Goal: Task Accomplishment & Management: Manage account settings

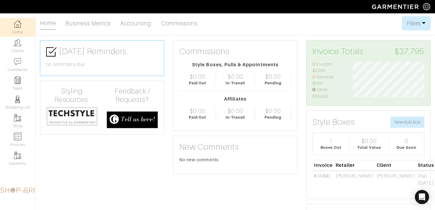
click at [13, 52] on link "Clients" at bounding box center [17, 46] width 35 height 19
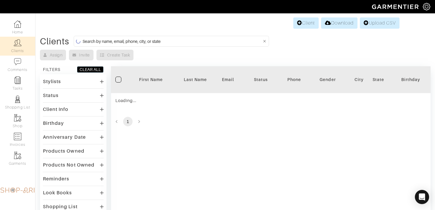
click at [121, 41] on input at bounding box center [172, 41] width 179 height 7
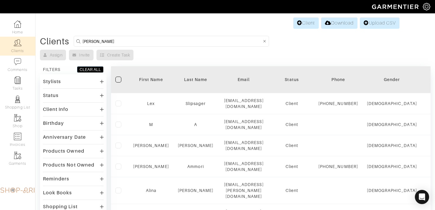
type input "DAVID KORNMEIER"
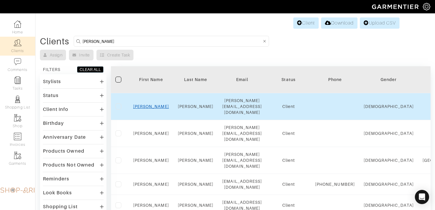
click at [154, 104] on link "David" at bounding box center [151, 106] width 36 height 5
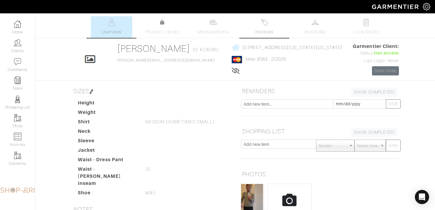
click at [273, 25] on link "Invoices" at bounding box center [264, 27] width 41 height 22
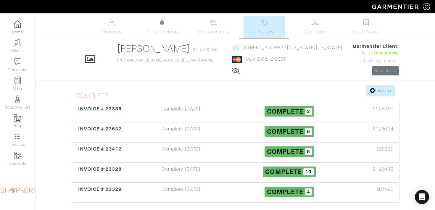
scroll to position [35, 0]
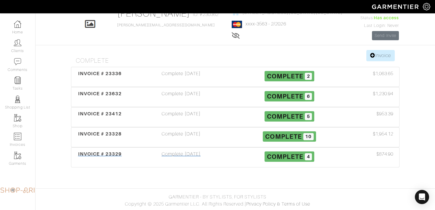
click at [248, 153] on h3 "Complete 4" at bounding box center [290, 156] width 100 height 11
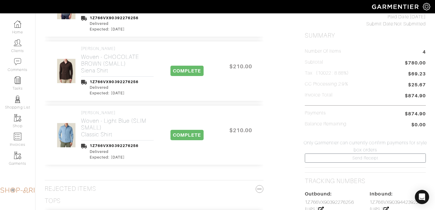
scroll to position [239, 0]
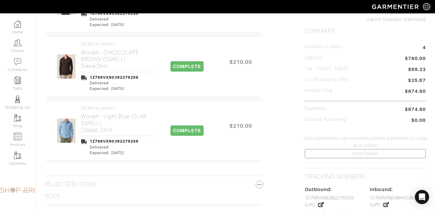
drag, startPoint x: 426, startPoint y: 109, endPoint x: 396, endPoint y: 110, distance: 30.5
copy span "$874.90"
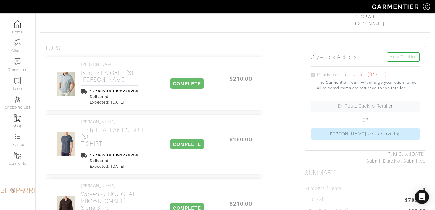
scroll to position [0, 0]
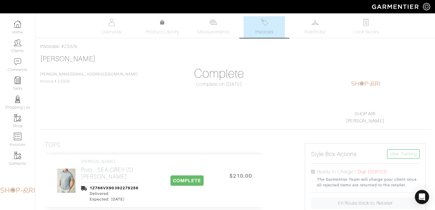
click at [265, 27] on link "Invoices" at bounding box center [264, 27] width 41 height 22
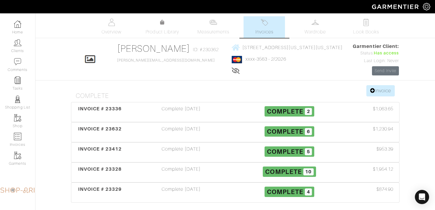
scroll to position [35, 0]
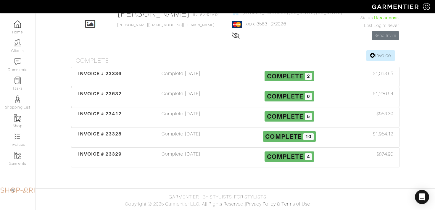
click at [236, 135] on div "Complete 10" at bounding box center [289, 138] width 108 height 14
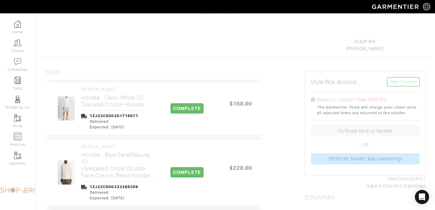
scroll to position [230, 0]
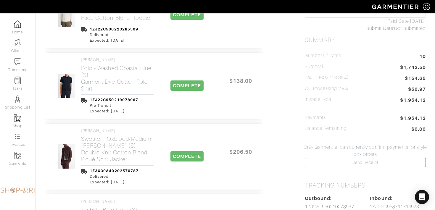
drag, startPoint x: 427, startPoint y: 118, endPoint x: 397, endPoint y: 118, distance: 29.6
copy span "$1,954.12"
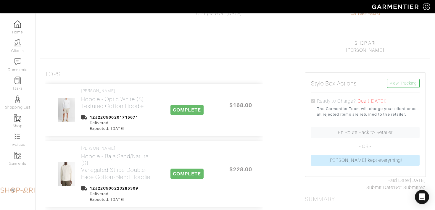
scroll to position [0, 0]
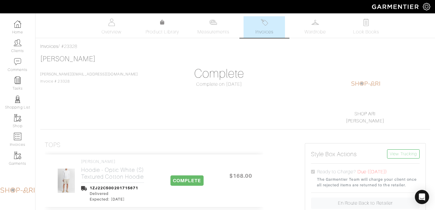
click at [263, 27] on link "Invoices" at bounding box center [264, 27] width 41 height 22
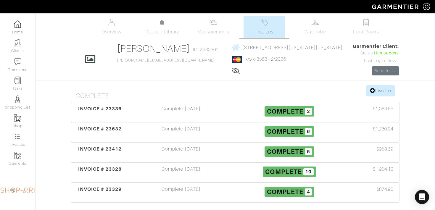
scroll to position [35, 0]
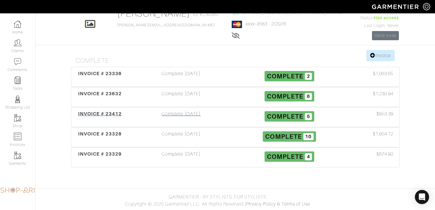
click at [236, 115] on div "Complete 5" at bounding box center [289, 117] width 108 height 14
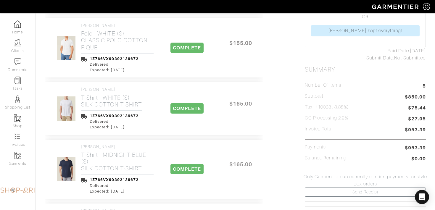
scroll to position [222, 0]
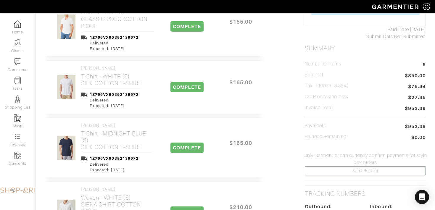
drag, startPoint x: 426, startPoint y: 126, endPoint x: 397, endPoint y: 126, distance: 29.6
click at [397, 126] on div "Style Box Actions View Tracking Ready to Charge? Due (05/14/2025) The Garmentie…" at bounding box center [366, 155] width 130 height 484
copy span "$953.39"
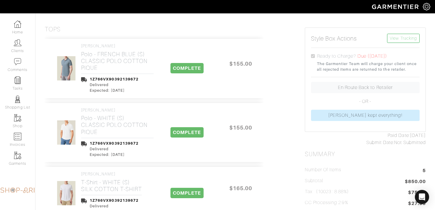
scroll to position [0, 0]
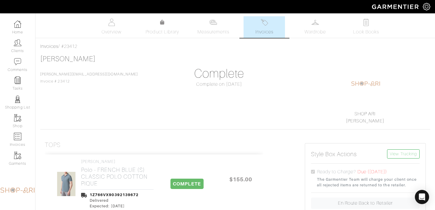
click at [261, 21] on img at bounding box center [264, 22] width 7 height 7
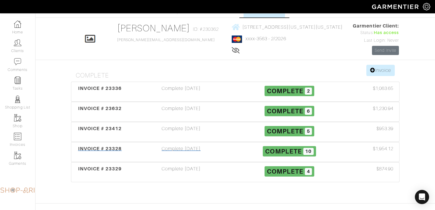
scroll to position [22, 0]
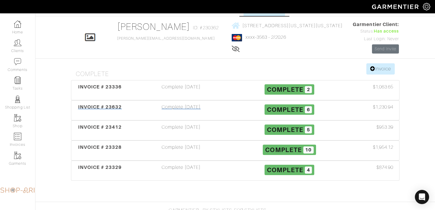
click at [223, 105] on div "Complete 05/18/25" at bounding box center [181, 111] width 108 height 14
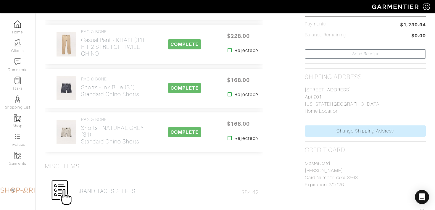
scroll to position [198, 0]
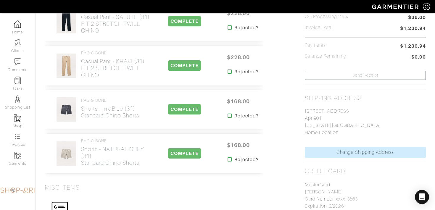
drag, startPoint x: 427, startPoint y: 46, endPoint x: 393, endPoint y: 46, distance: 34.1
click at [393, 46] on div "Paid Date: 05/18/25 Submit Date: Not Submitted Summary Number of Items 6 Subtot…" at bounding box center [366, 133] width 130 height 392
copy span "$1,230.94"
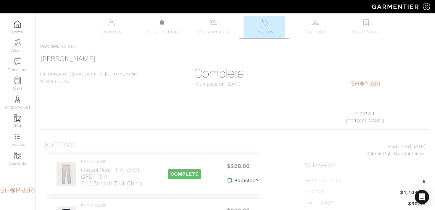
scroll to position [3, 0]
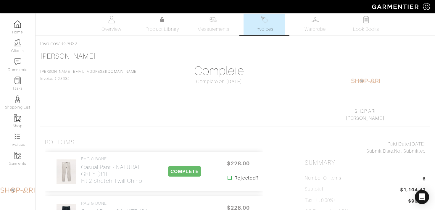
click at [267, 31] on span "Invoices" at bounding box center [265, 29] width 18 height 7
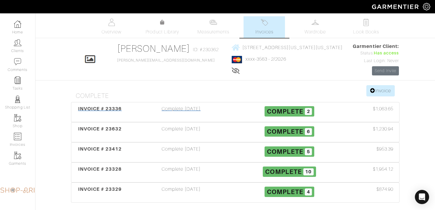
click at [207, 111] on div "Complete 05/28/25" at bounding box center [181, 112] width 108 height 14
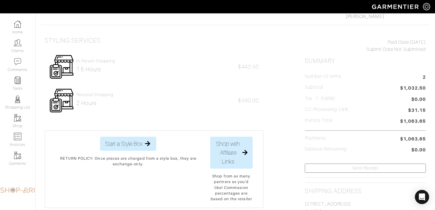
scroll to position [112, 0]
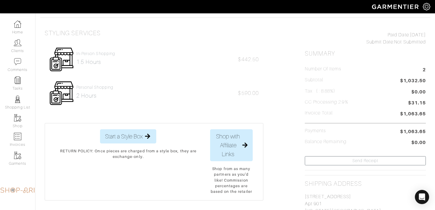
drag, startPoint x: 427, startPoint y: 129, endPoint x: 395, endPoint y: 129, distance: 31.7
click at [395, 129] on div "Paid Date: 05/28/25 Submit Date: Not Submitted Summary Number of Items 2 Subtot…" at bounding box center [366, 173] width 130 height 301
copy span "$1,063.65"
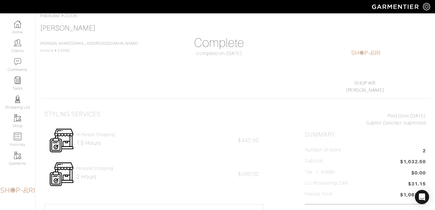
scroll to position [0, 0]
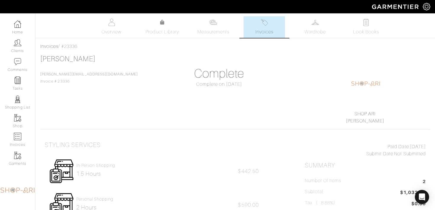
click at [263, 24] on img at bounding box center [264, 22] width 7 height 7
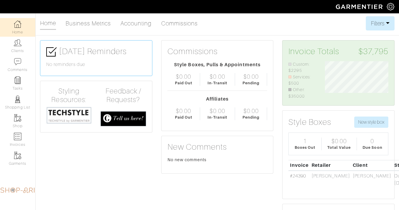
scroll to position [38, 72]
click at [26, 49] on link "Clients" at bounding box center [17, 46] width 35 height 19
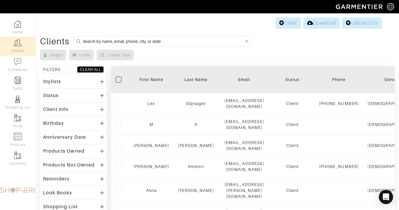
click at [129, 43] on input at bounding box center [163, 41] width 161 height 7
type input "michelle brawner"
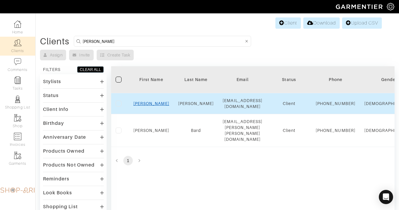
click at [153, 106] on link "Michelle" at bounding box center [151, 103] width 36 height 5
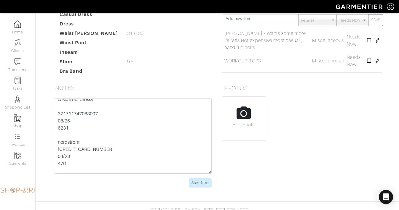
scroll to position [63, 0]
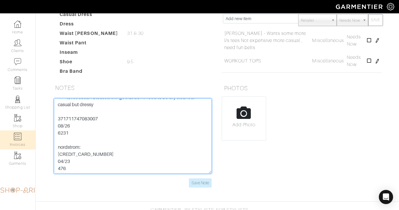
drag, startPoint x: 101, startPoint y: 133, endPoint x: 32, endPoint y: 133, distance: 69.3
click at [32, 133] on div "Company Settings Manage Subscription My Profile Stylists Sign Out Home Clients …" at bounding box center [199, 28] width 399 height 333
click at [119, 129] on textarea "[STREET_ADDRESS][PERSON_NAME] 371711747084005 08/28 3904 LOST MORE WEIGHT *** l…" at bounding box center [133, 136] width 158 height 75
drag, startPoint x: 105, startPoint y: 133, endPoint x: 42, endPoint y: 133, distance: 63.1
click at [42, 133] on div "[PERSON_NAME] Overview Overview Measurements Product Library Invoices Wardrobe …" at bounding box center [199, 36] width 399 height 317
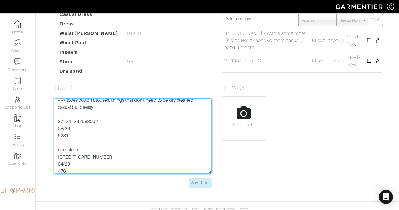
scroll to position [60, 0]
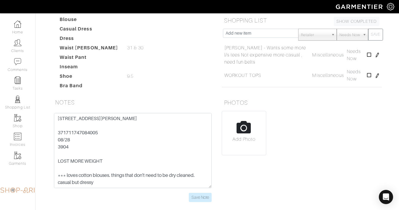
scroll to position [131, 0]
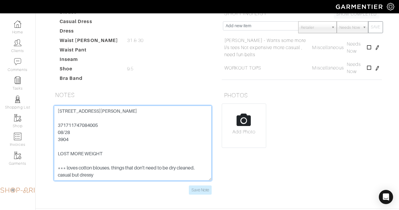
drag, startPoint x: 105, startPoint y: 141, endPoint x: 46, endPoint y: 141, distance: 58.9
click at [46, 141] on div "[PERSON_NAME] Overview Overview Measurements Product Library Invoices Wardrobe …" at bounding box center [199, 43] width 399 height 317
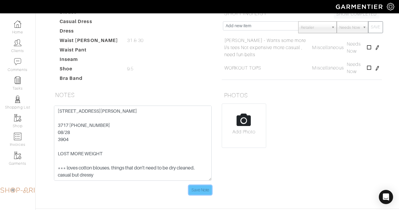
click at [195, 192] on input "Save Note" at bounding box center [200, 190] width 23 height 9
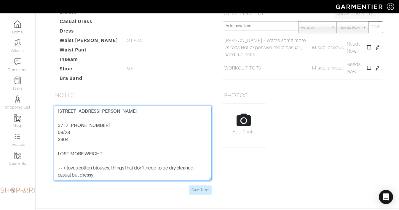
drag, startPoint x: 109, startPoint y: 143, endPoint x: 56, endPoint y: 139, distance: 53.7
click at [56, 139] on textarea "[STREET_ADDRESS][PERSON_NAME] 371711747084005 08/28 3904 LOST MORE WEIGHT *** l…" at bounding box center [133, 143] width 158 height 75
type textarea "[STREET_ADDRESS][PERSON_NAME] 371711747084005 08/28 3904 LOST MORE WEIGHT *** l…"
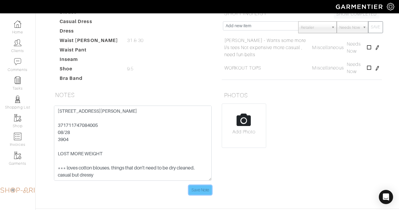
click at [203, 189] on input "Save Note" at bounding box center [200, 190] width 23 height 9
